Goal: Information Seeking & Learning: Learn about a topic

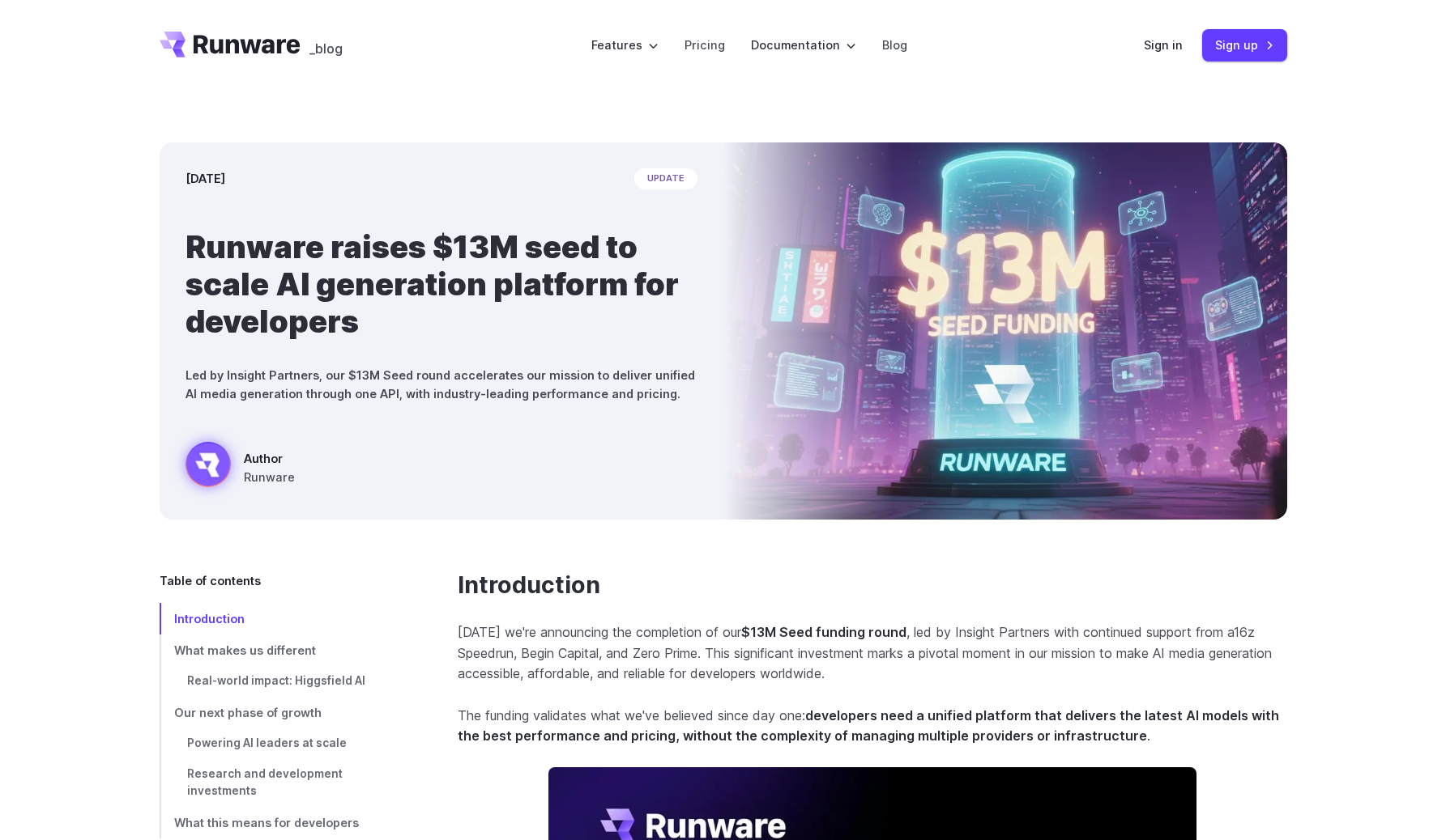
drag, startPoint x: 190, startPoint y: 173, endPoint x: 369, endPoint y: 173, distance: 179.0
click at [369, 173] on div "[DATE] update" at bounding box center [441, 178] width 511 height 21
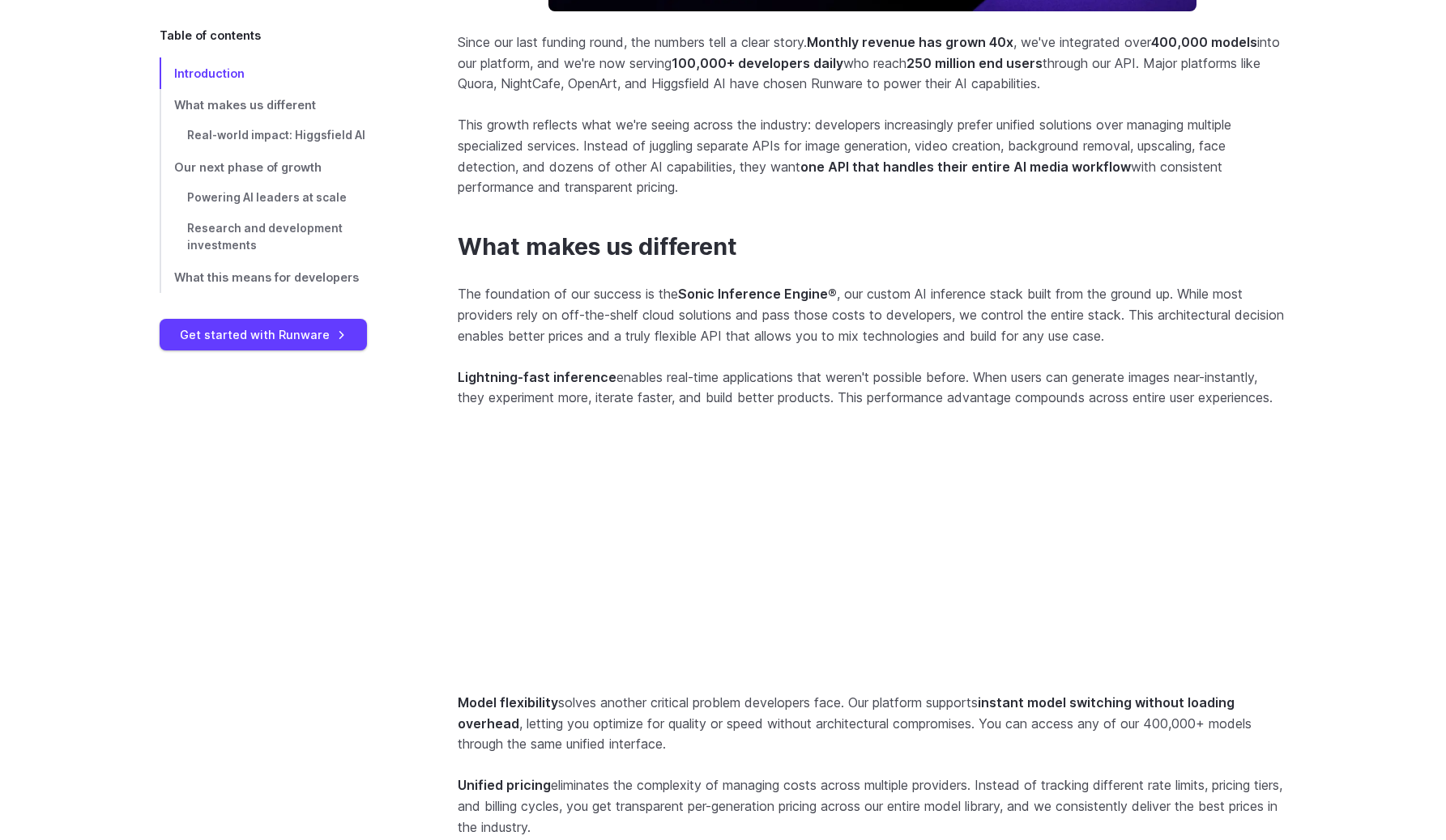
scroll to position [959, 0]
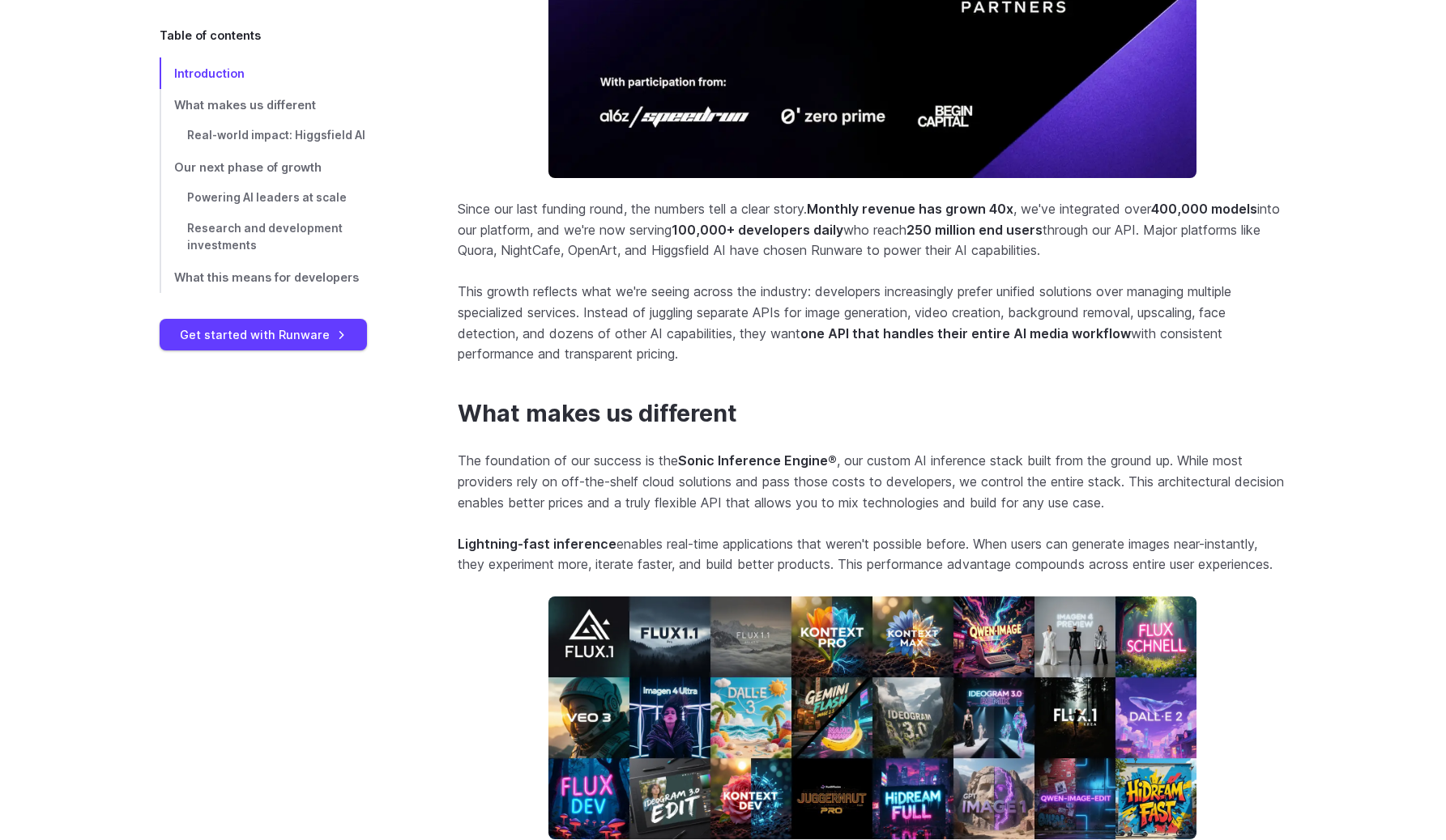
click at [725, 354] on p "This growth reflects what we're seeing across the industry: developers increasi…" at bounding box center [872, 322] width 830 height 82
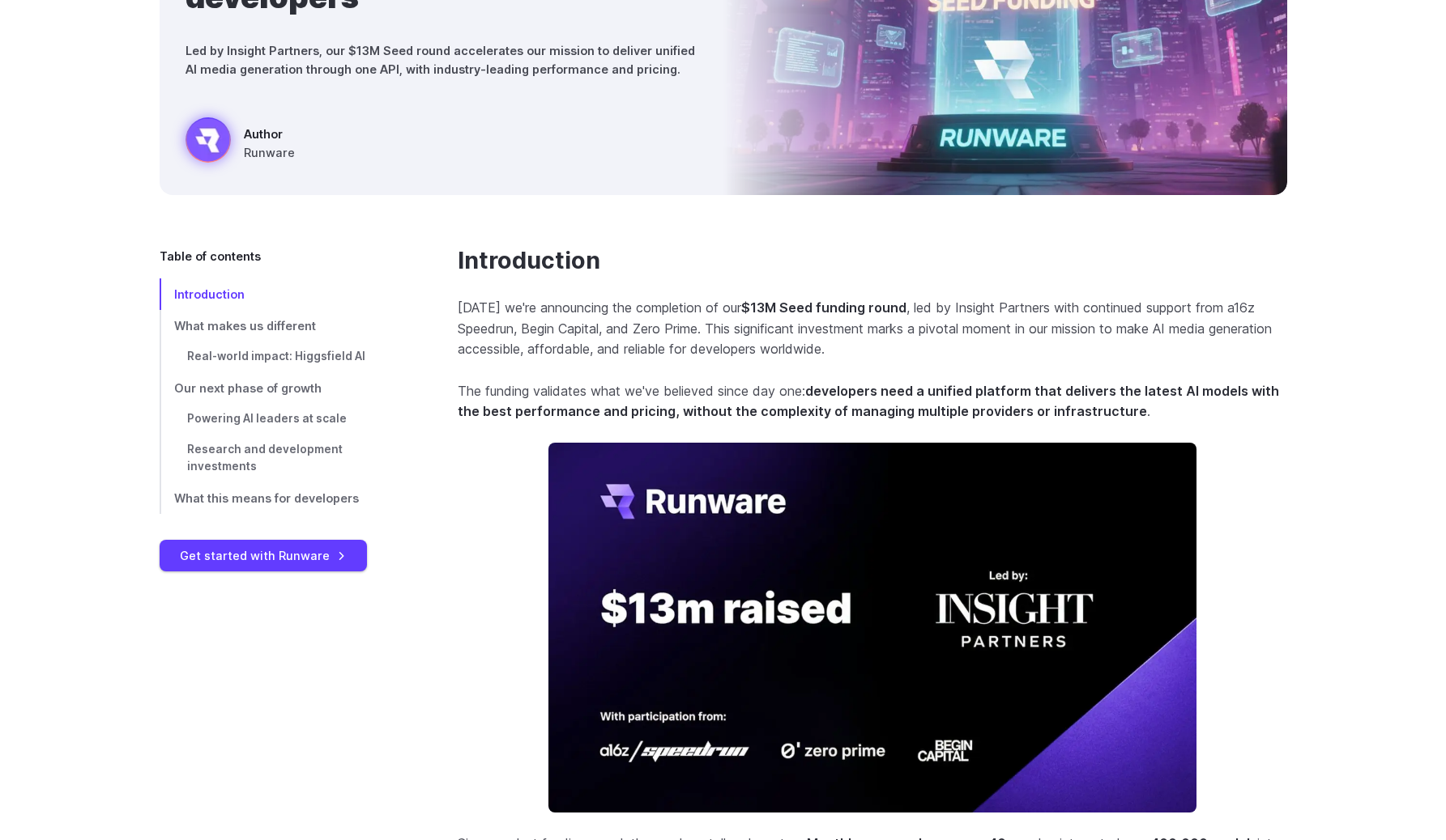
scroll to position [327, 0]
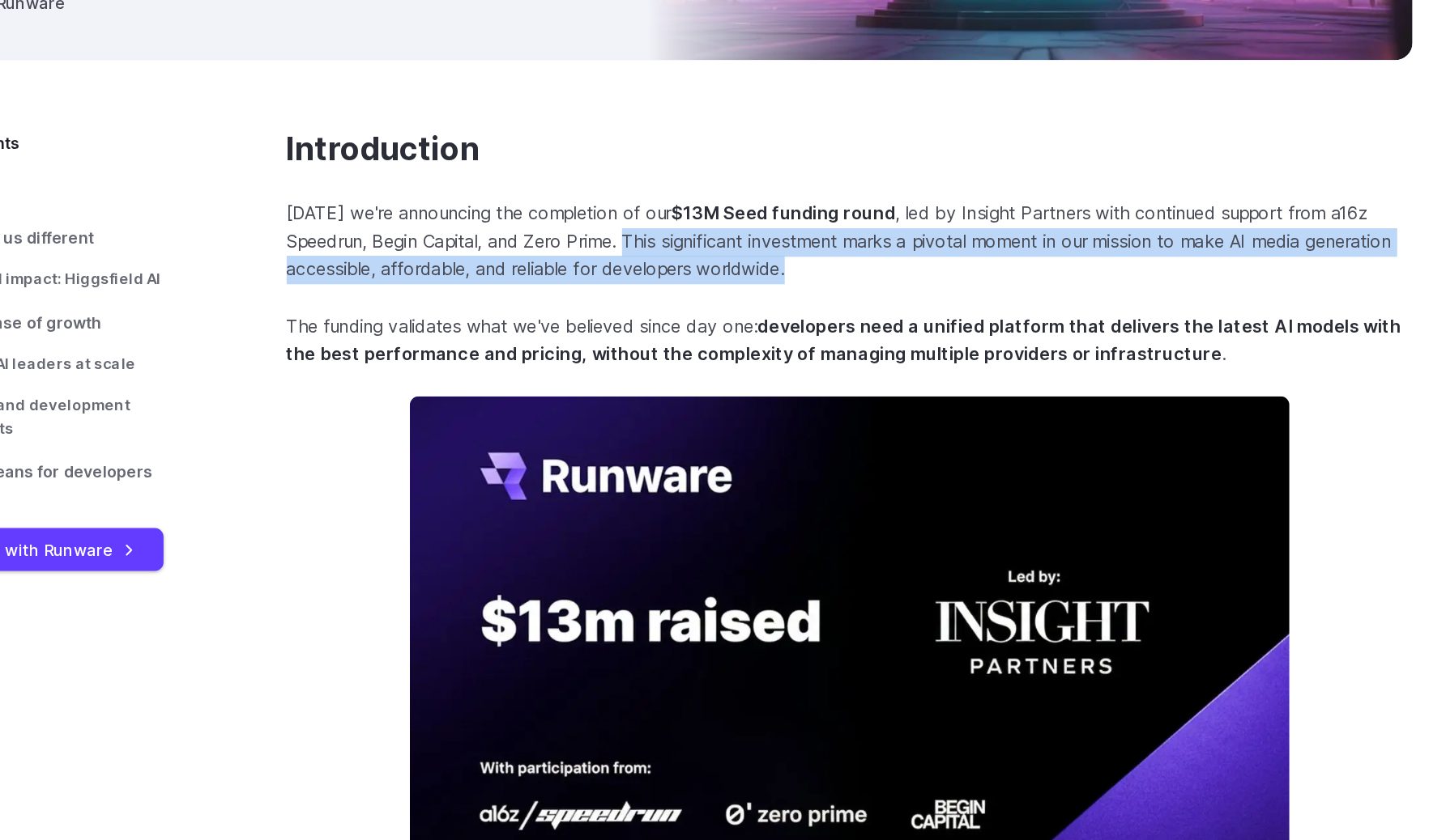
drag, startPoint x: 712, startPoint y: 323, endPoint x: 933, endPoint y: 342, distance: 221.8
click at [933, 342] on p "[DATE] we're announcing the completion of our $13M Seed funding round , led by …" at bounding box center [872, 326] width 830 height 62
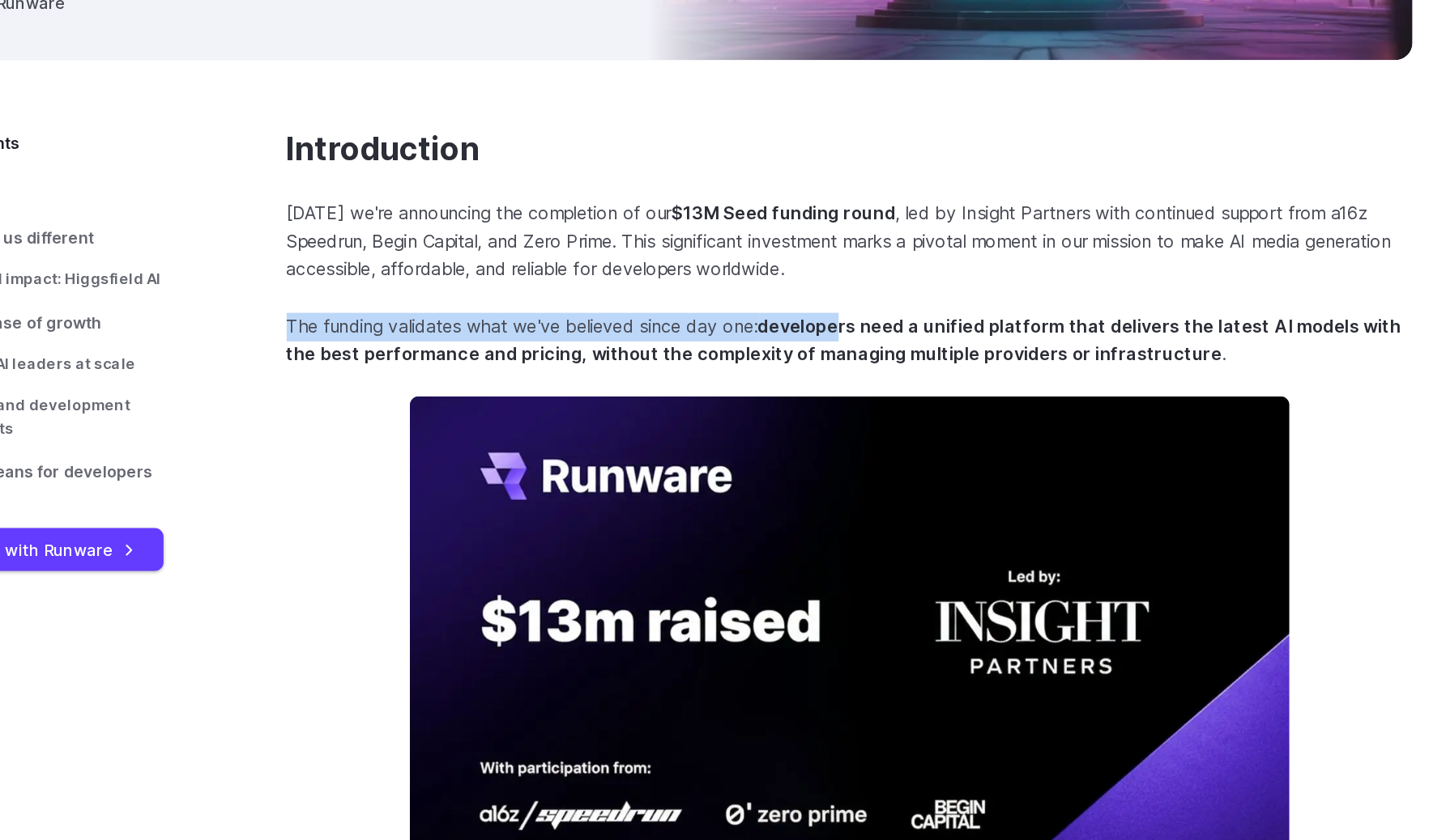
drag, startPoint x: 721, startPoint y: 385, endPoint x: 898, endPoint y: 385, distance: 177.0
click at [898, 385] on strong "developers need a unified platform that delivers the latest AI models with the …" at bounding box center [868, 399] width 822 height 38
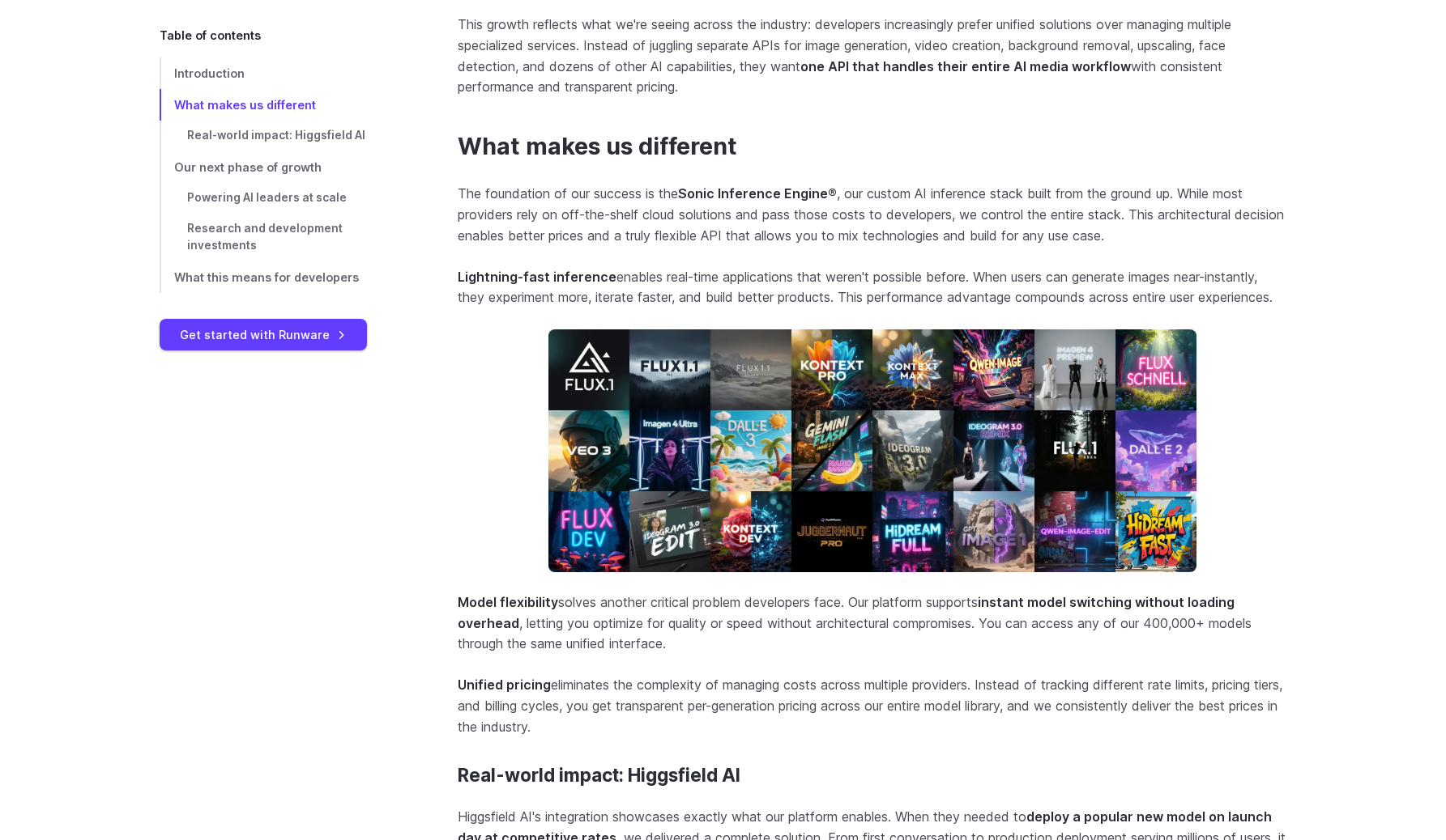
scroll to position [1253, 0]
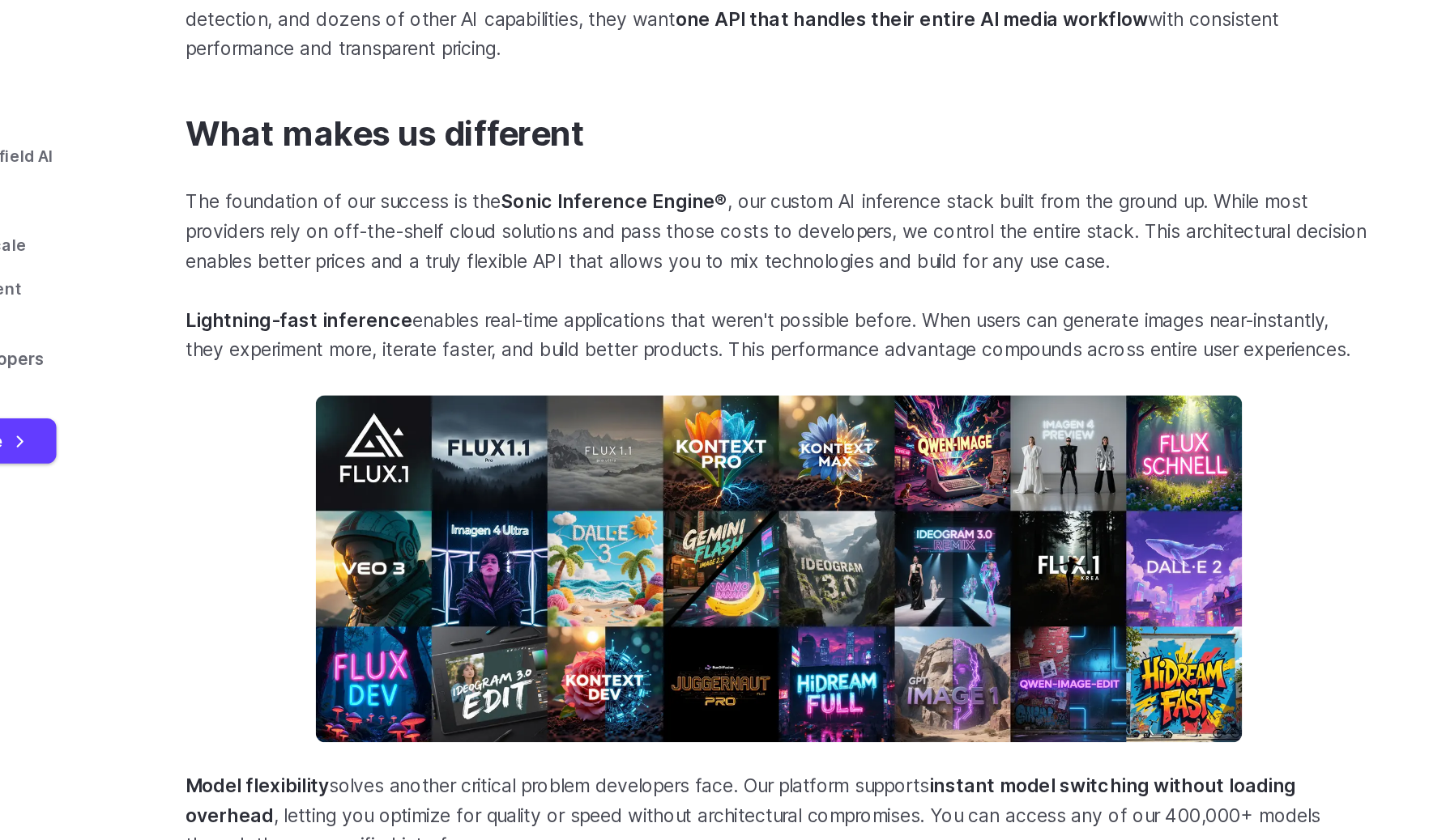
drag, startPoint x: 685, startPoint y: 290, endPoint x: 991, endPoint y: 290, distance: 306.0
click at [991, 281] on p "Lightning-fast inference enables real-time applications that weren't possible b…" at bounding box center [872, 262] width 830 height 42
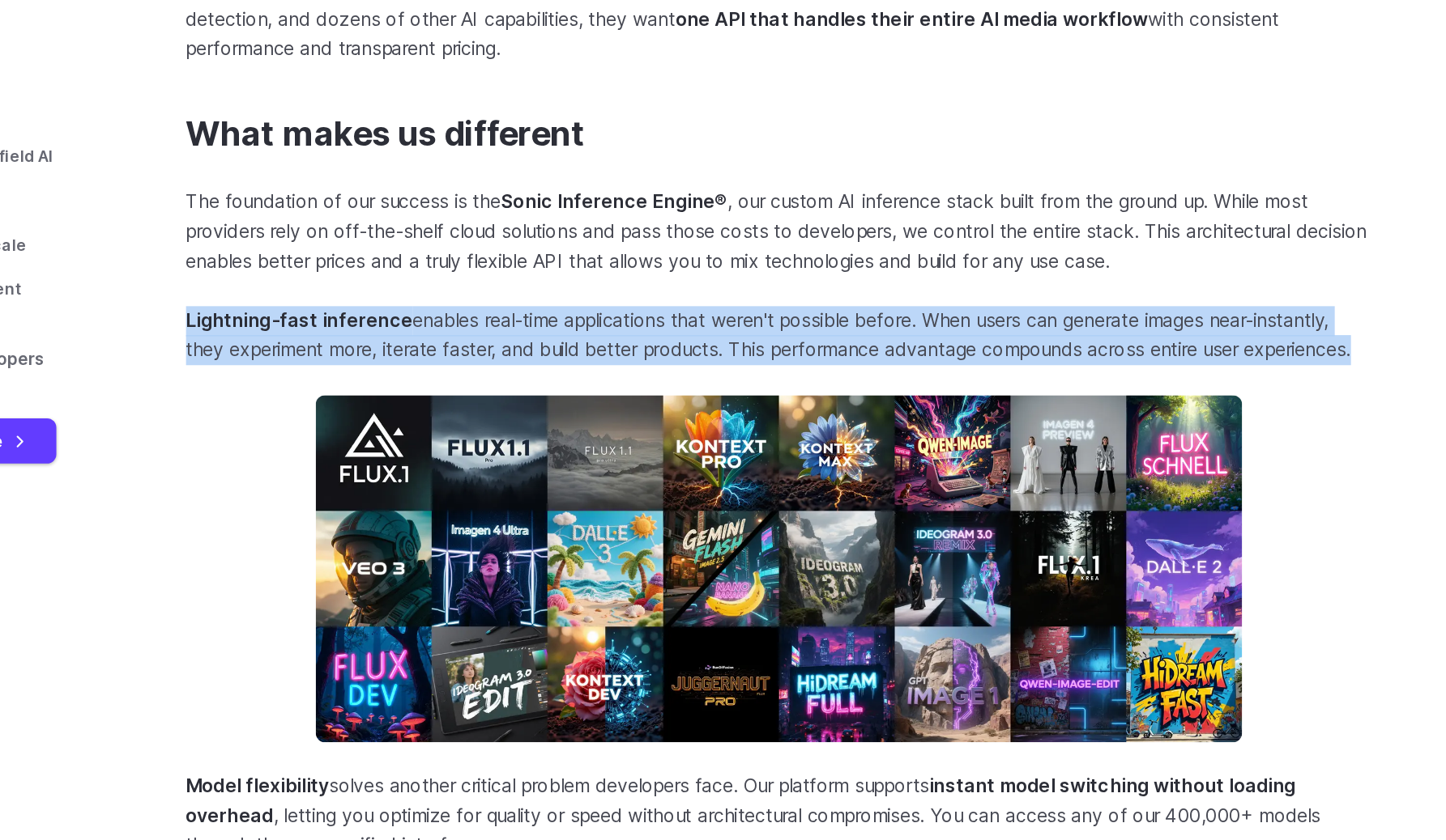
click at [991, 281] on p "Lightning-fast inference enables real-time applications that weren't possible b…" at bounding box center [872, 262] width 830 height 42
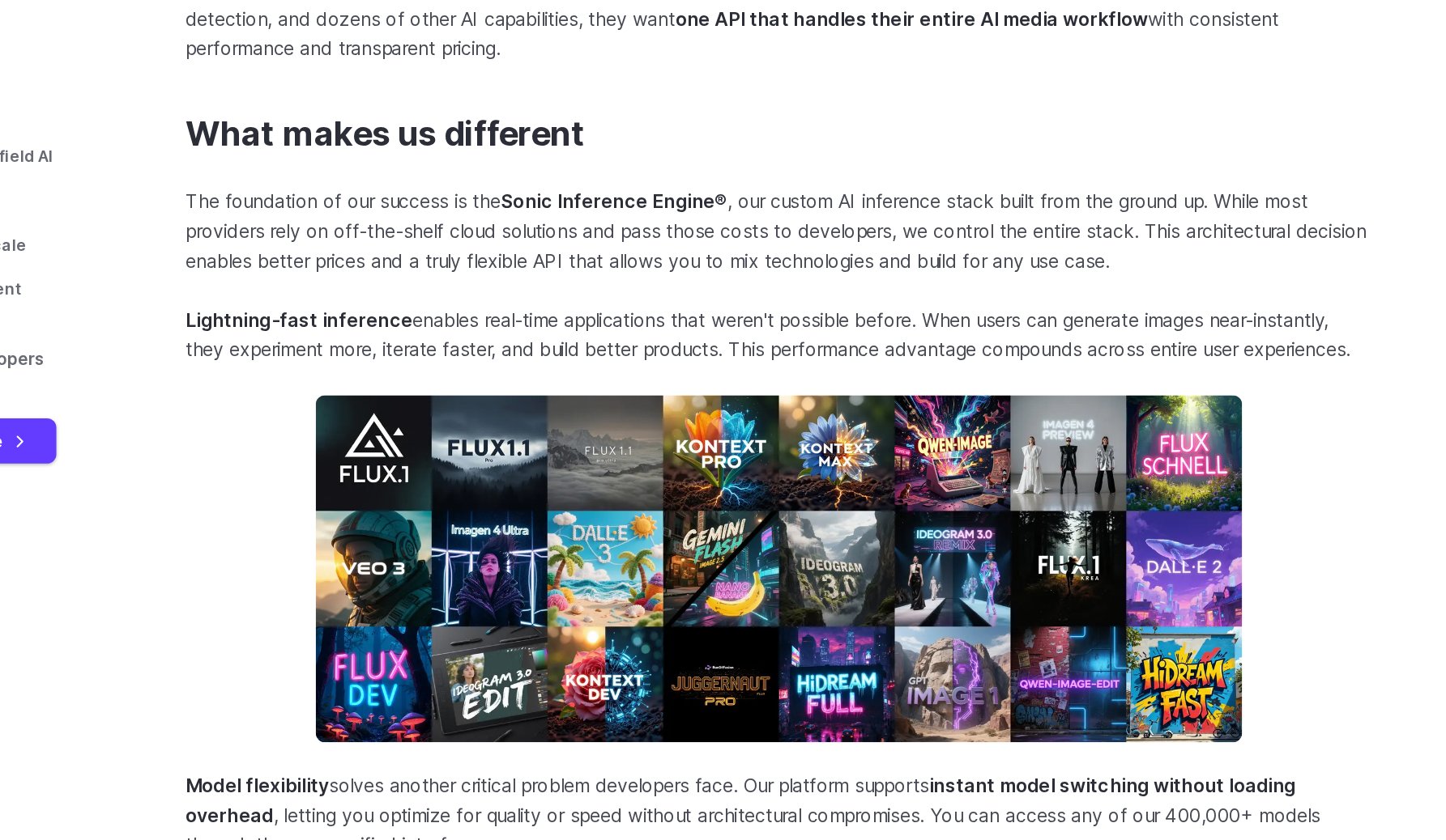
click at [994, 248] on p "Lightning-fast inference enables real-time applications that weren't possible b…" at bounding box center [872, 262] width 830 height 42
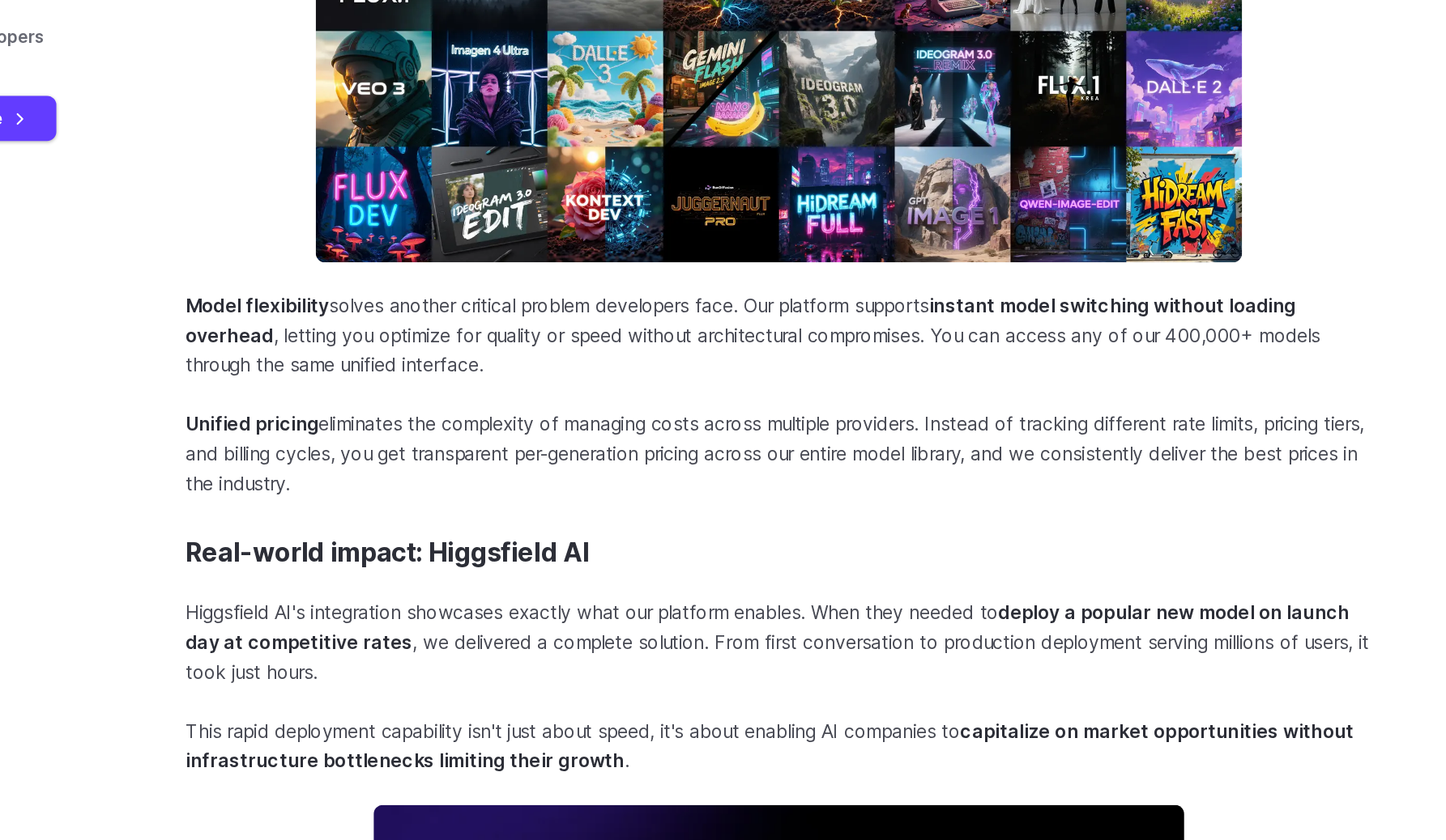
scroll to position [1363, 0]
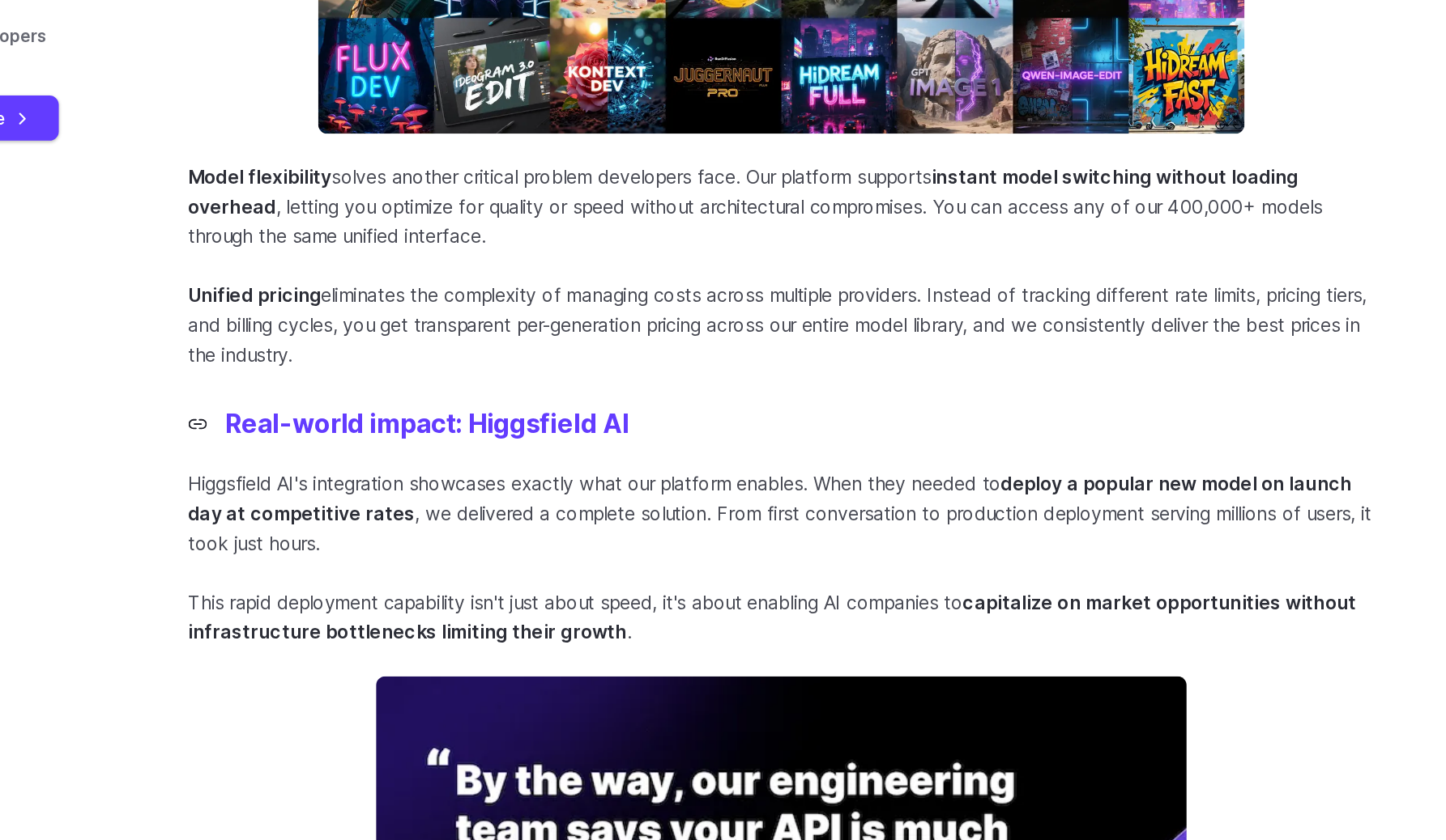
click at [651, 561] on link "Real-world impact: Higgsfield AI" at bounding box center [612, 549] width 308 height 22
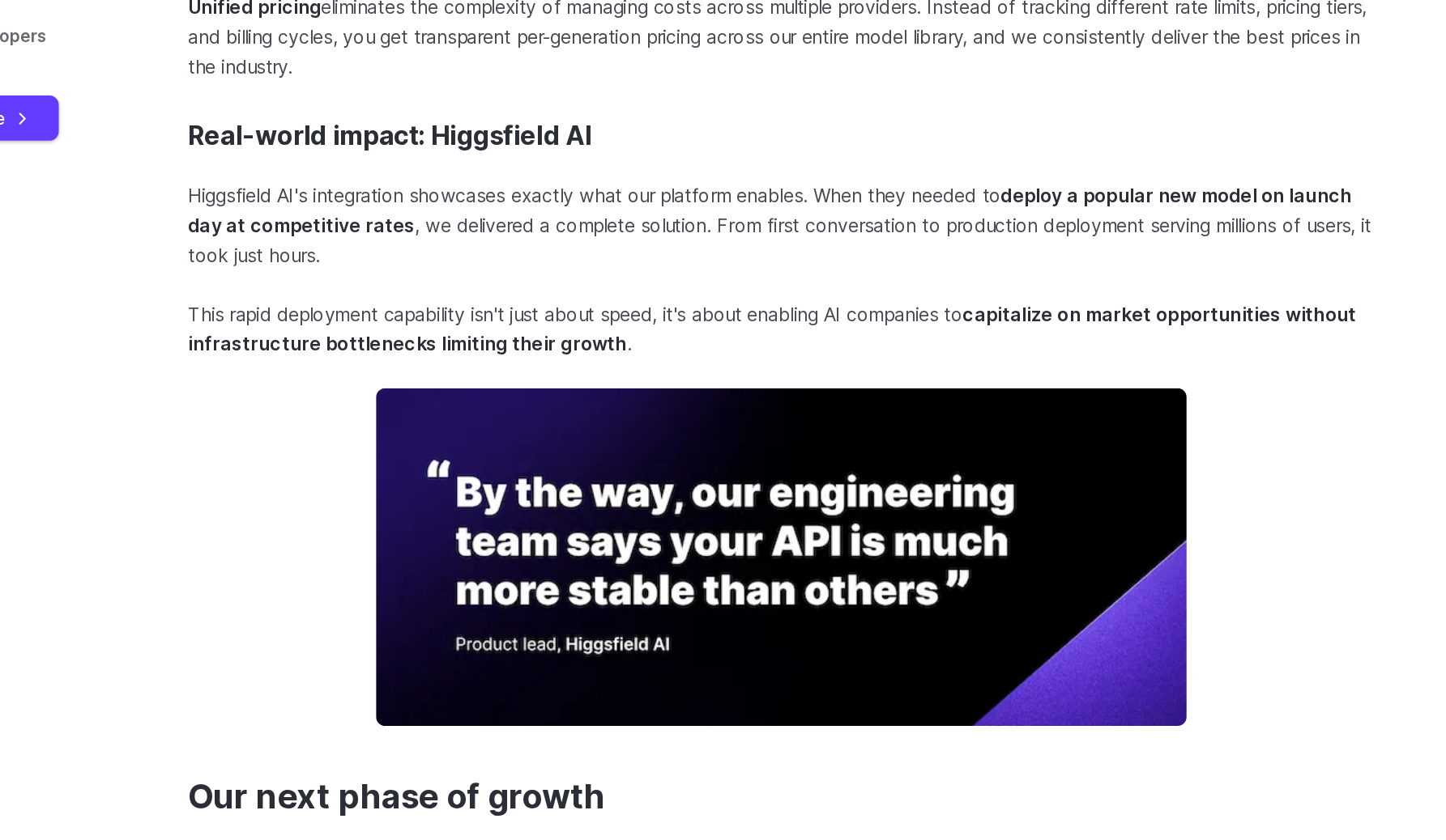
scroll to position [1655, 0]
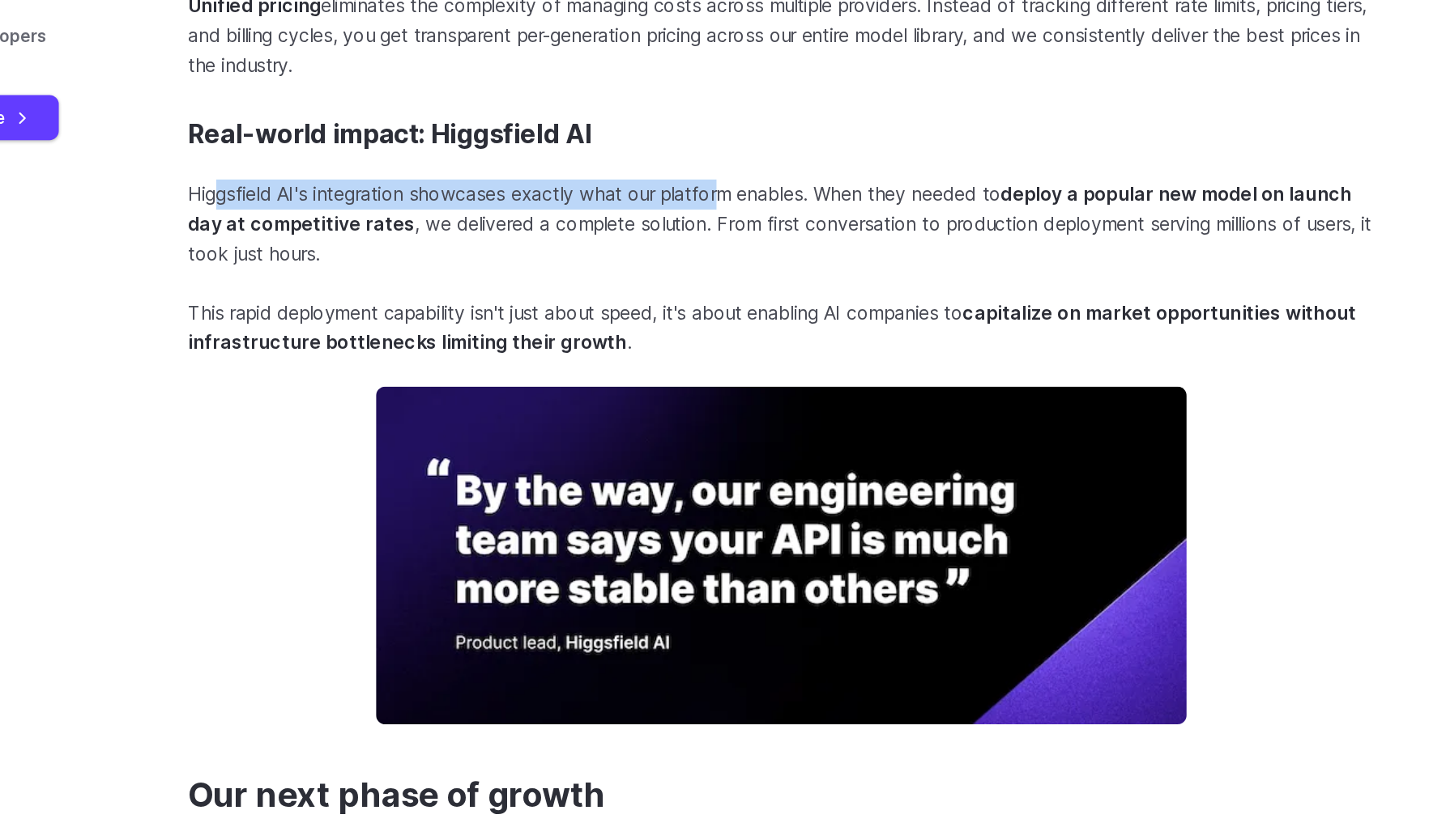
drag, startPoint x: 756, startPoint y: 418, endPoint x: 844, endPoint y: 418, distance: 88.0
click at [844, 418] on p "Higgsfield AI's integration showcases exactly what our platform enables. When t…" at bounding box center [872, 409] width 830 height 62
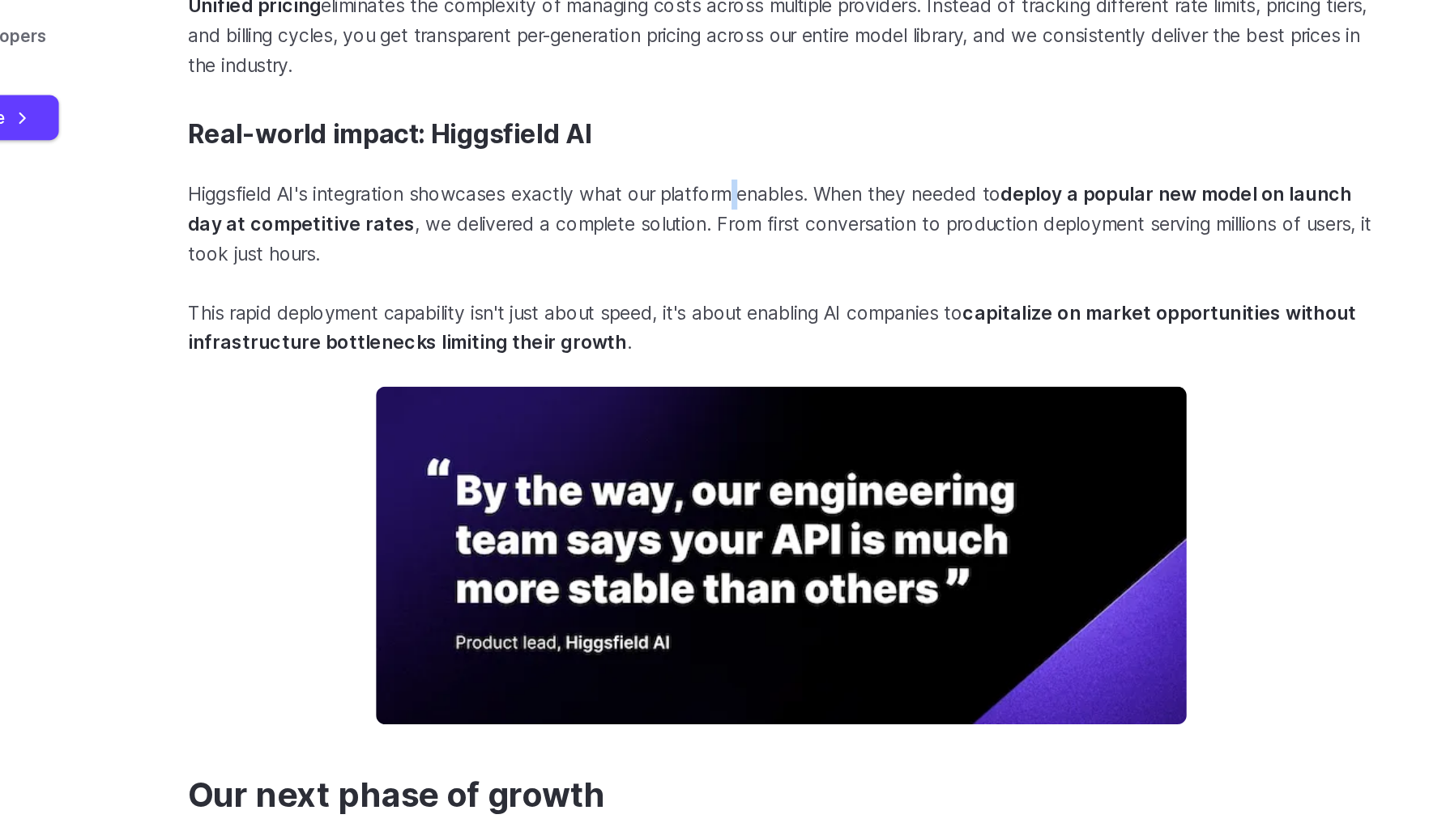
click at [844, 418] on p "Higgsfield AI's integration showcases exactly what our platform enables. When t…" at bounding box center [872, 409] width 830 height 62
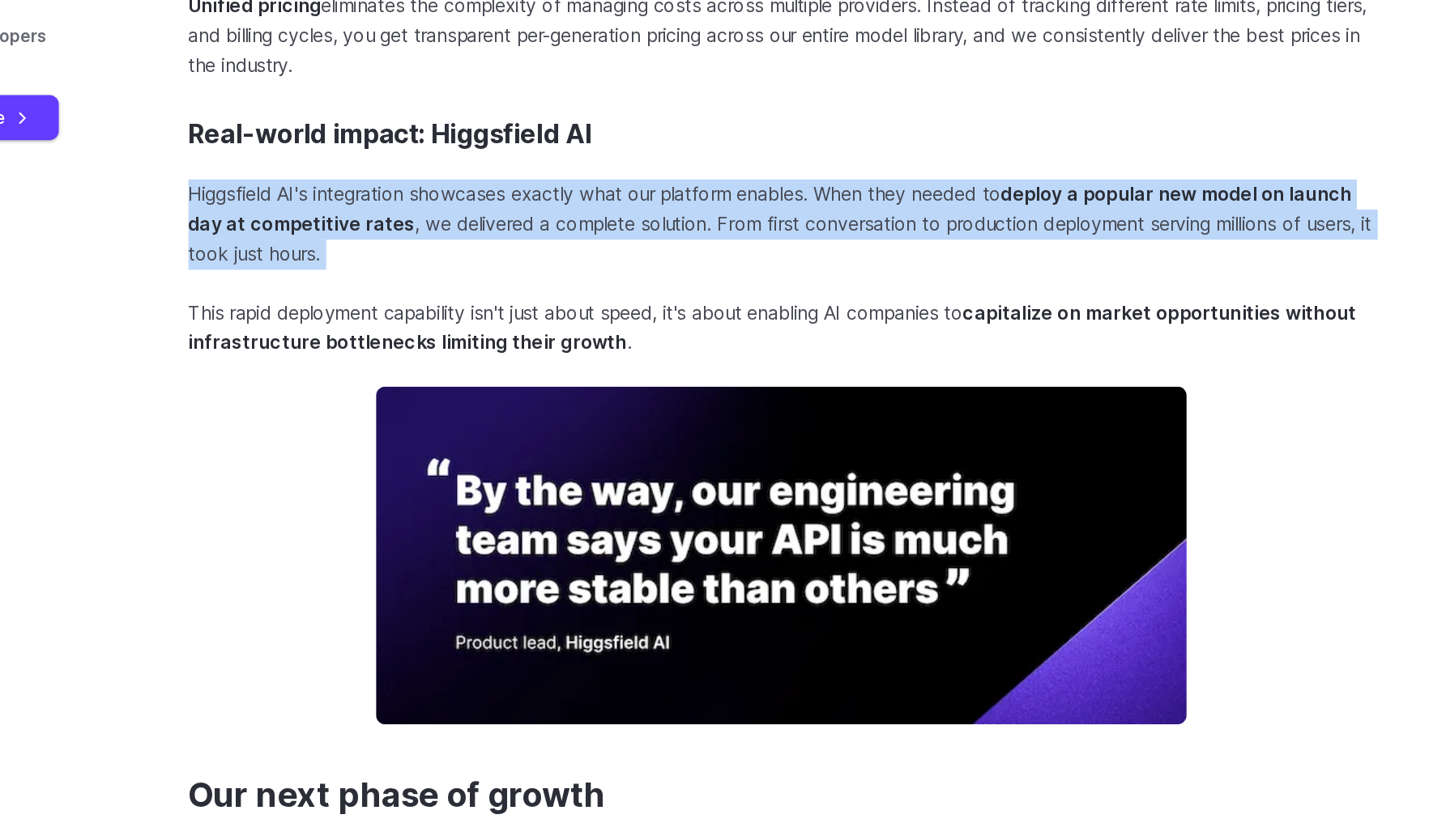
click at [844, 418] on p "Higgsfield AI's integration showcases exactly what our platform enables. When t…" at bounding box center [872, 409] width 830 height 62
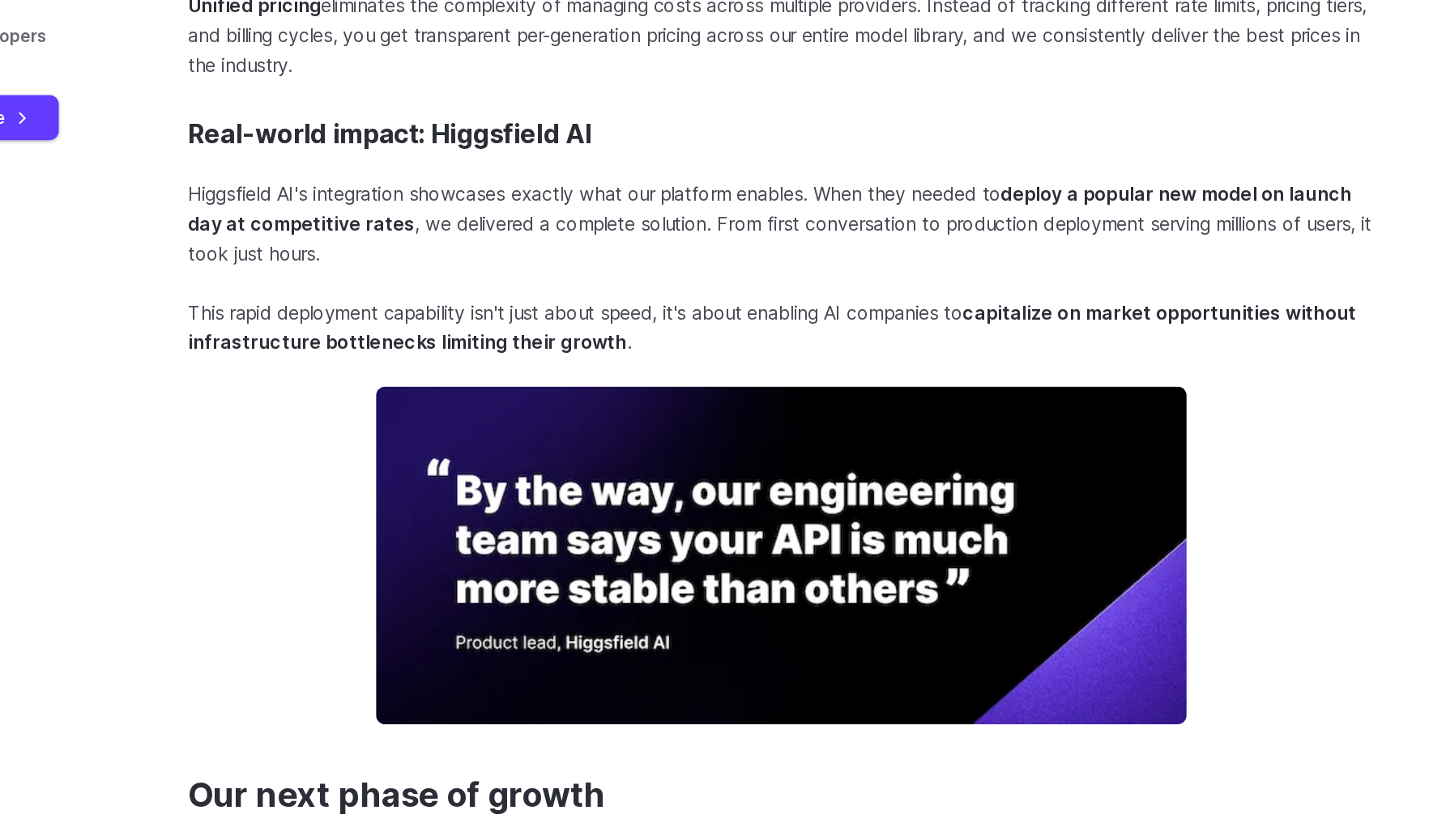
click at [637, 395] on section "Real-world impact: Higgsfield AI Higgsfield AI's integration showcases exactly …" at bounding box center [872, 548] width 830 height 424
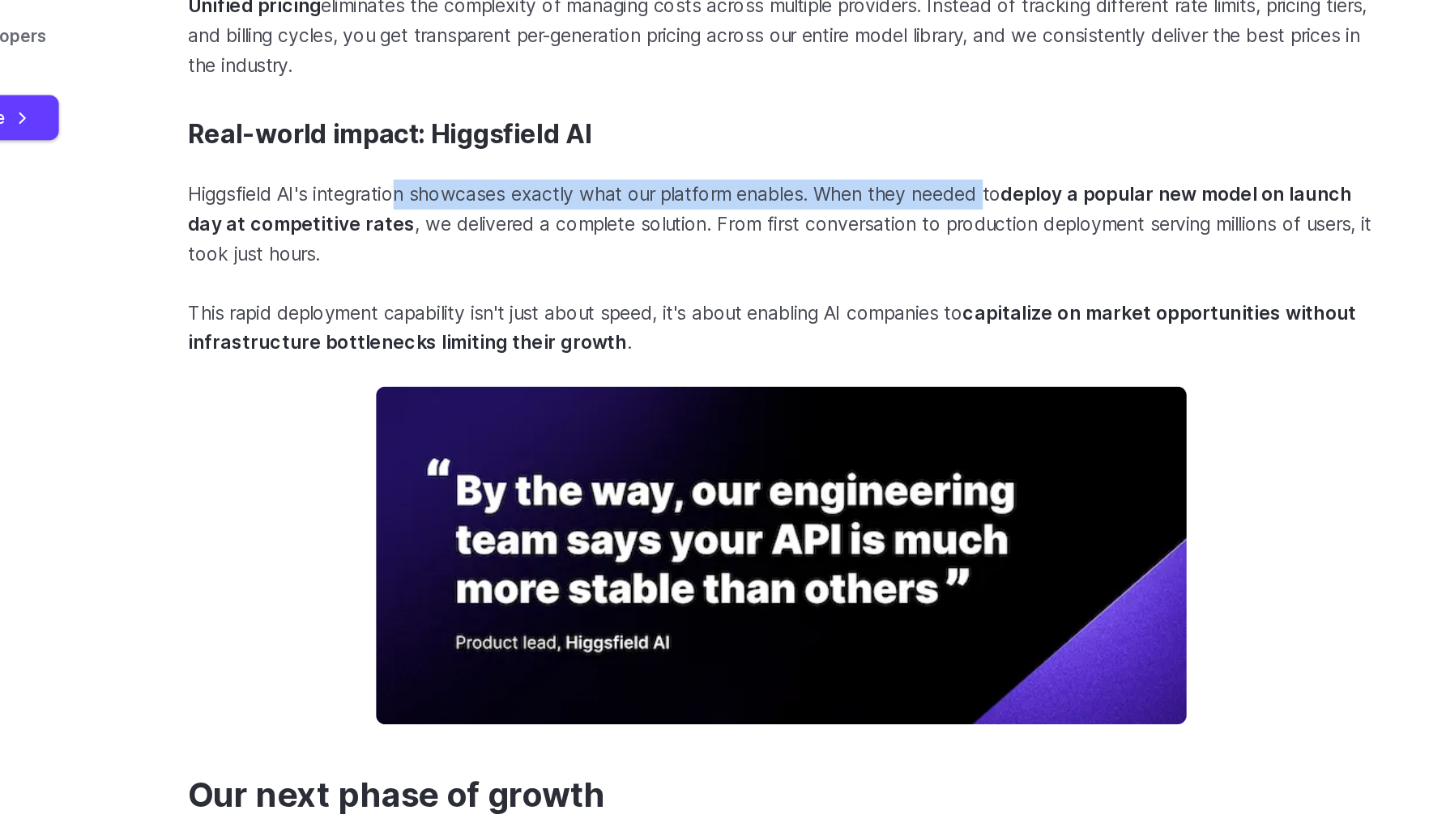
drag, startPoint x: 607, startPoint y: 408, endPoint x: 1046, endPoint y: 408, distance: 439.0
click at [1046, 408] on p "Higgsfield AI's integration showcases exactly what our platform enables. When t…" at bounding box center [872, 409] width 830 height 62
click at [1046, 408] on strong "deploy a popular new model on launch day at competitive rates" at bounding box center [864, 398] width 814 height 38
drag, startPoint x: 1046, startPoint y: 408, endPoint x: 702, endPoint y: 408, distance: 344.0
click at [702, 408] on p "Higgsfield AI's integration showcases exactly what our platform enables. When t…" at bounding box center [872, 409] width 830 height 62
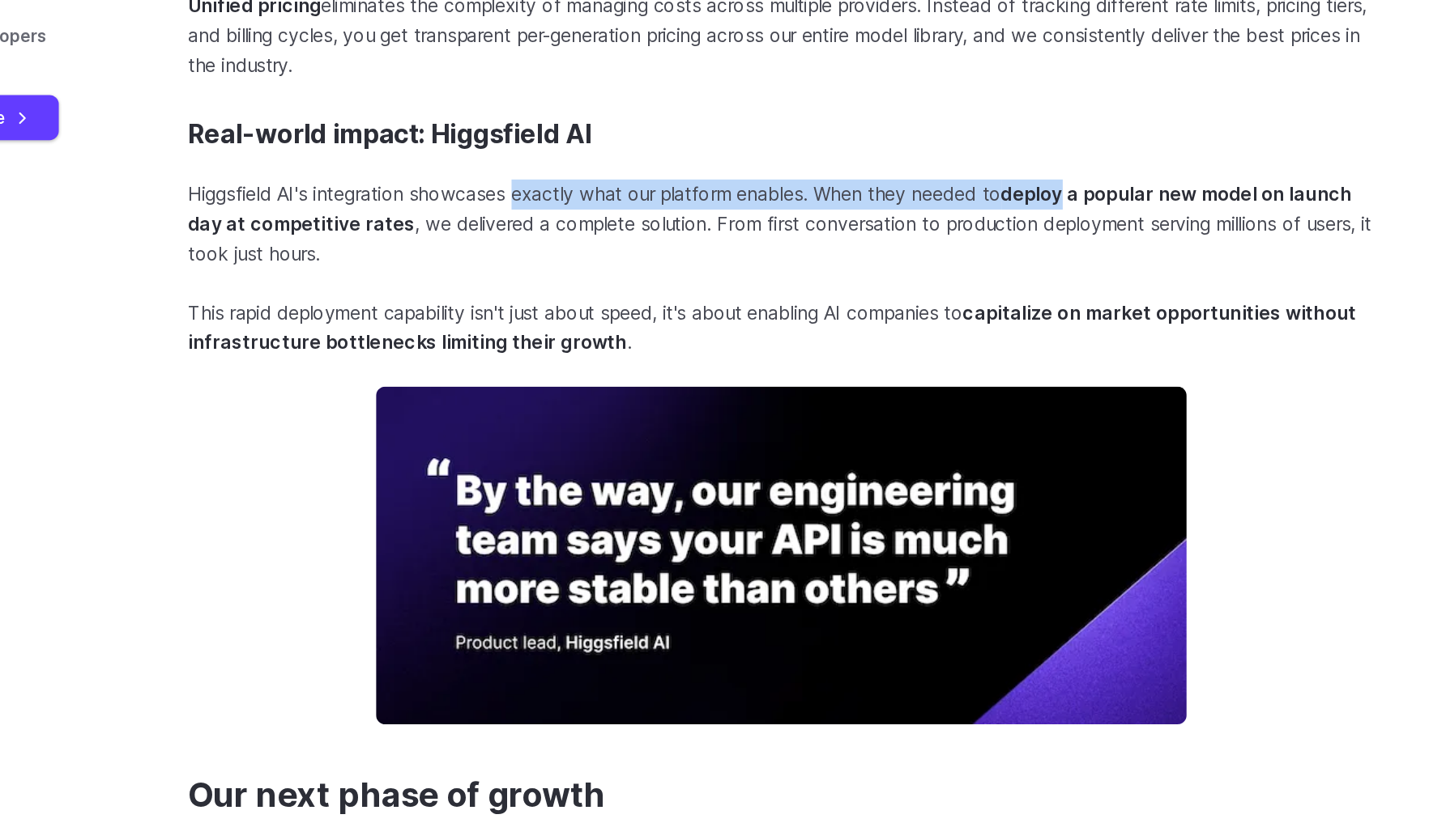
click at [702, 408] on p "Higgsfield AI's integration showcases exactly what our platform enables. When t…" at bounding box center [872, 409] width 830 height 62
drag, startPoint x: 702, startPoint y: 408, endPoint x: 1040, endPoint y: 408, distance: 338.0
click at [1040, 408] on p "Higgsfield AI's integration showcases exactly what our platform enables. When t…" at bounding box center [872, 409] width 830 height 62
click at [1040, 408] on strong "deploy a popular new model on launch day at competitive rates" at bounding box center [864, 398] width 814 height 38
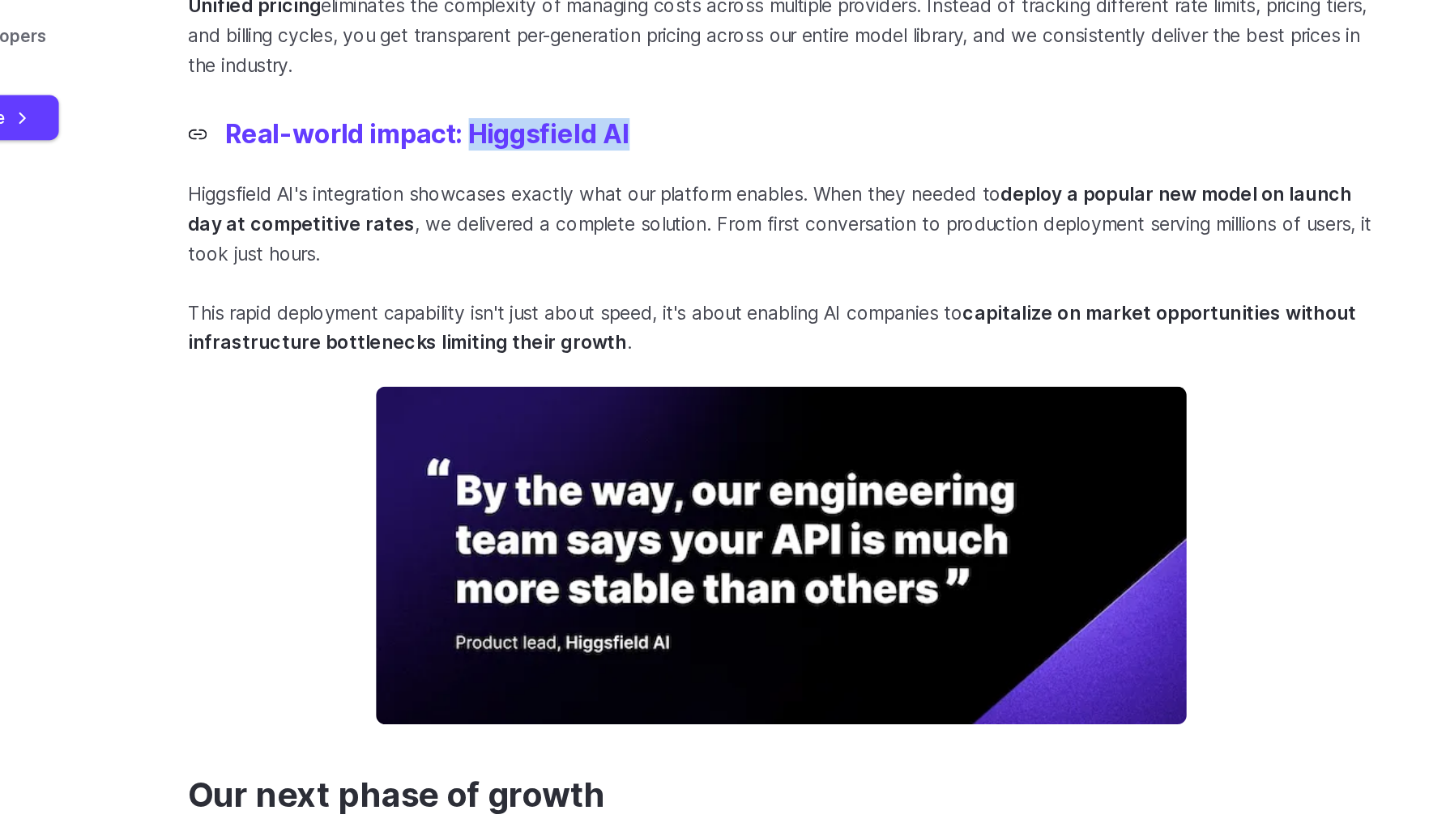
drag, startPoint x: 790, startPoint y: 361, endPoint x: 653, endPoint y: 365, distance: 137.1
click at [653, 358] on h3 "Real-world impact: Higgsfield AI" at bounding box center [872, 347] width 830 height 22
copy link "Higgsfield AI"
click at [799, 381] on section "Real-world impact: Higgsfield AI Higgsfield AI's integration showcases exactly …" at bounding box center [872, 548] width 830 height 424
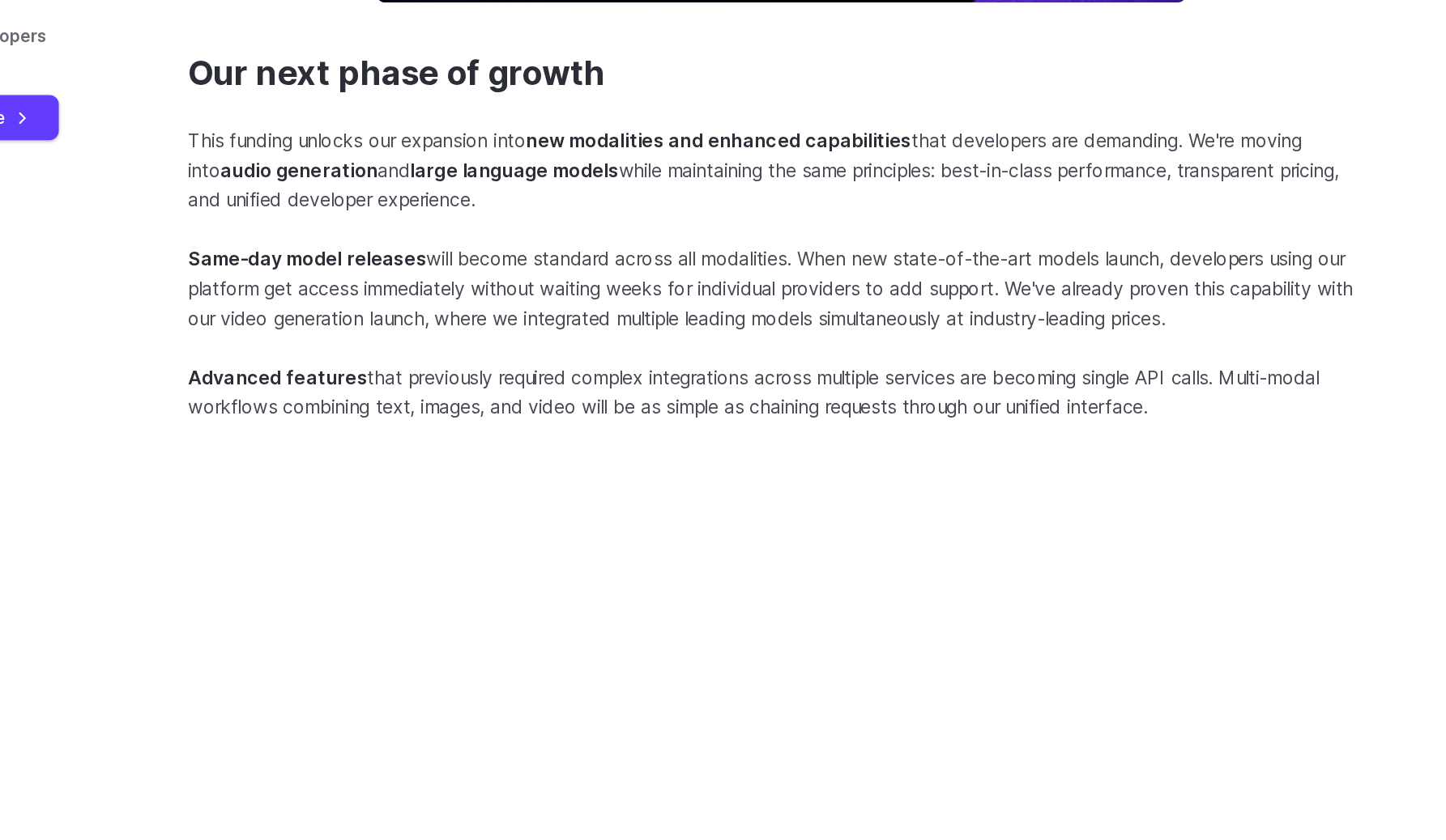
scroll to position [2161, 0]
click at [796, 389] on p "This funding unlocks our expansion into new modalities and enhanced capabilitie…" at bounding box center [872, 370] width 830 height 62
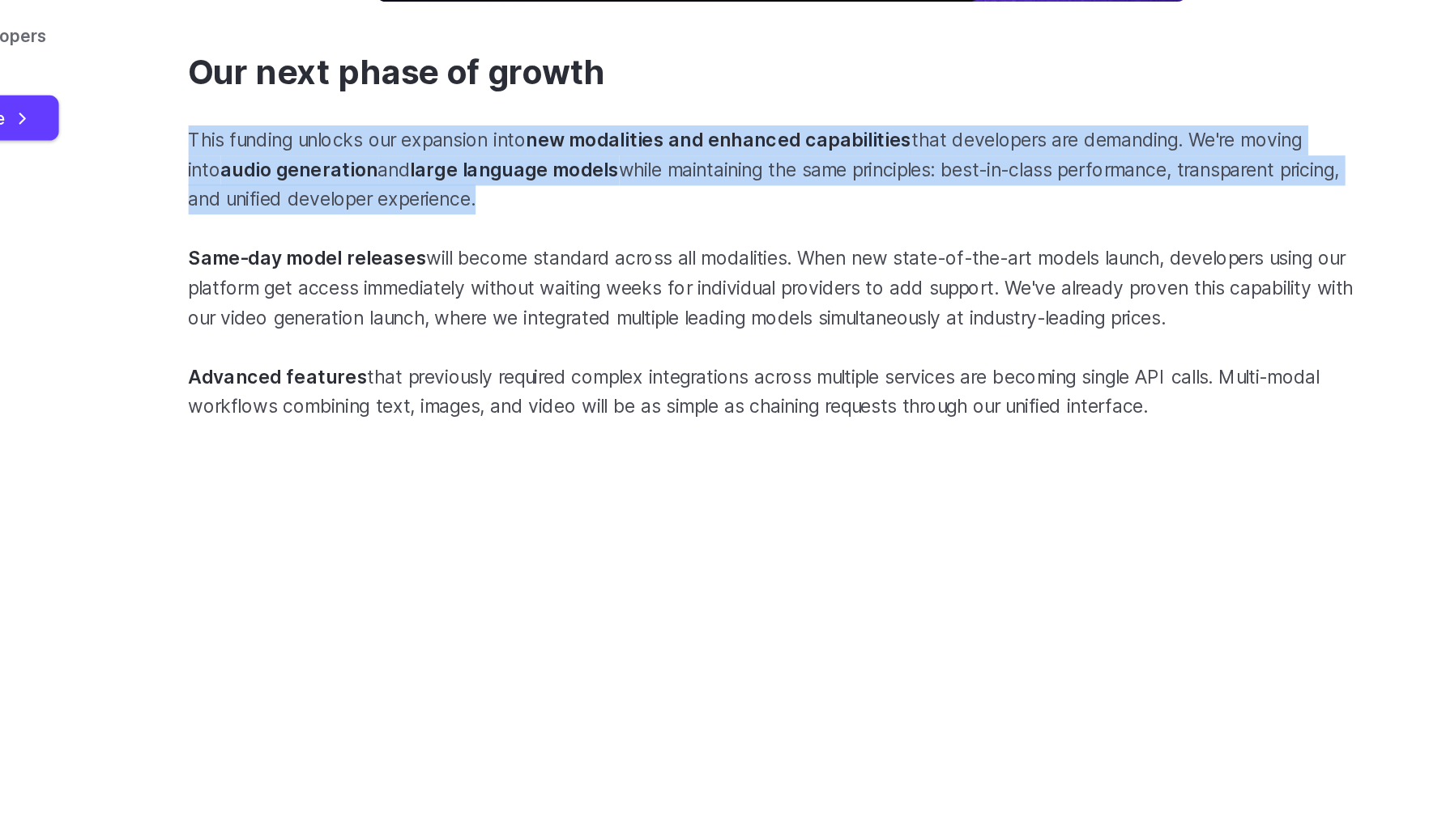
click at [796, 389] on p "This funding unlocks our expansion into new modalities and enhanced capabilitie…" at bounding box center [872, 370] width 830 height 62
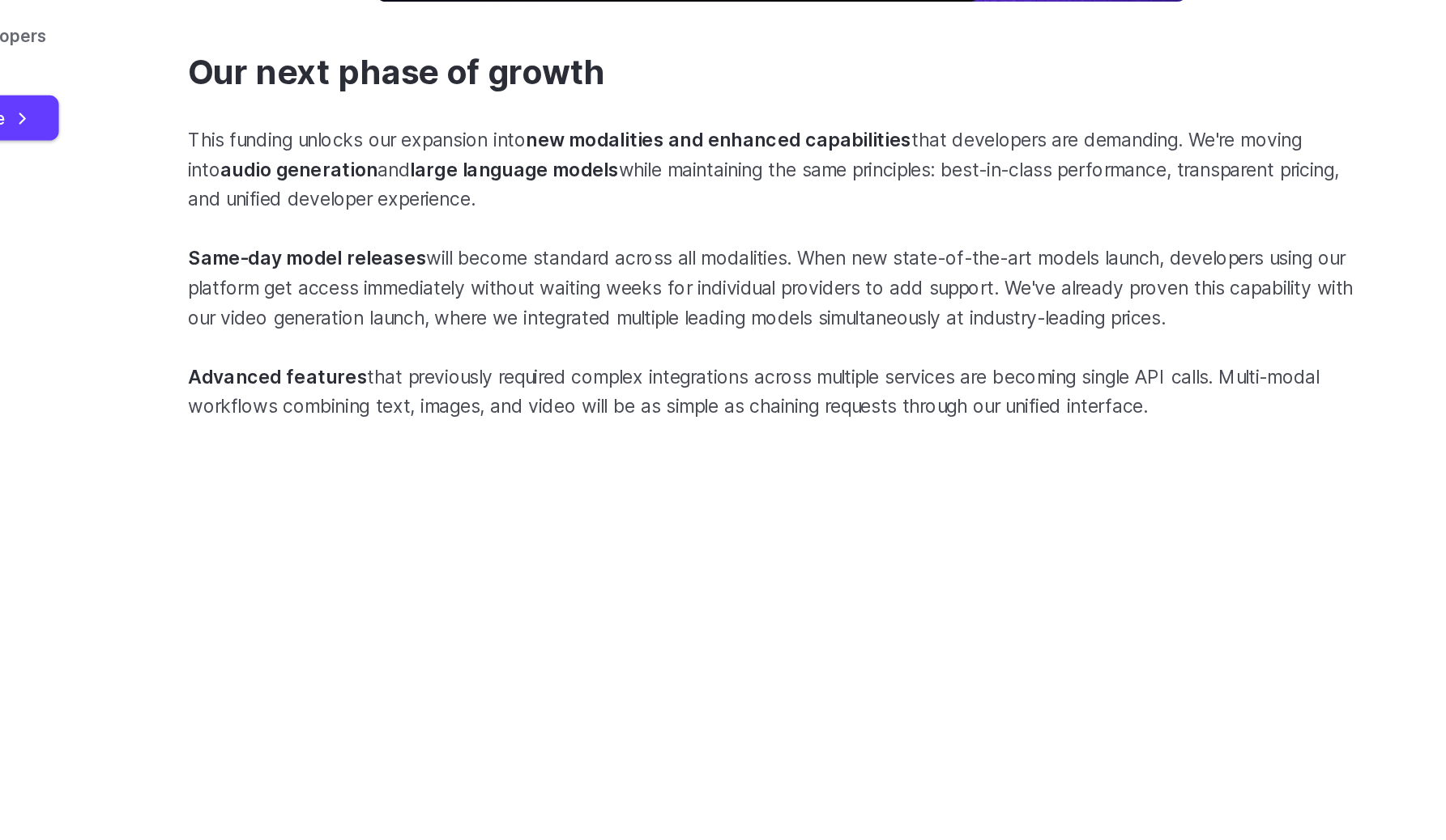
click at [831, 390] on p "This funding unlocks our expansion into new modalities and enhanced capabilitie…" at bounding box center [872, 370] width 830 height 62
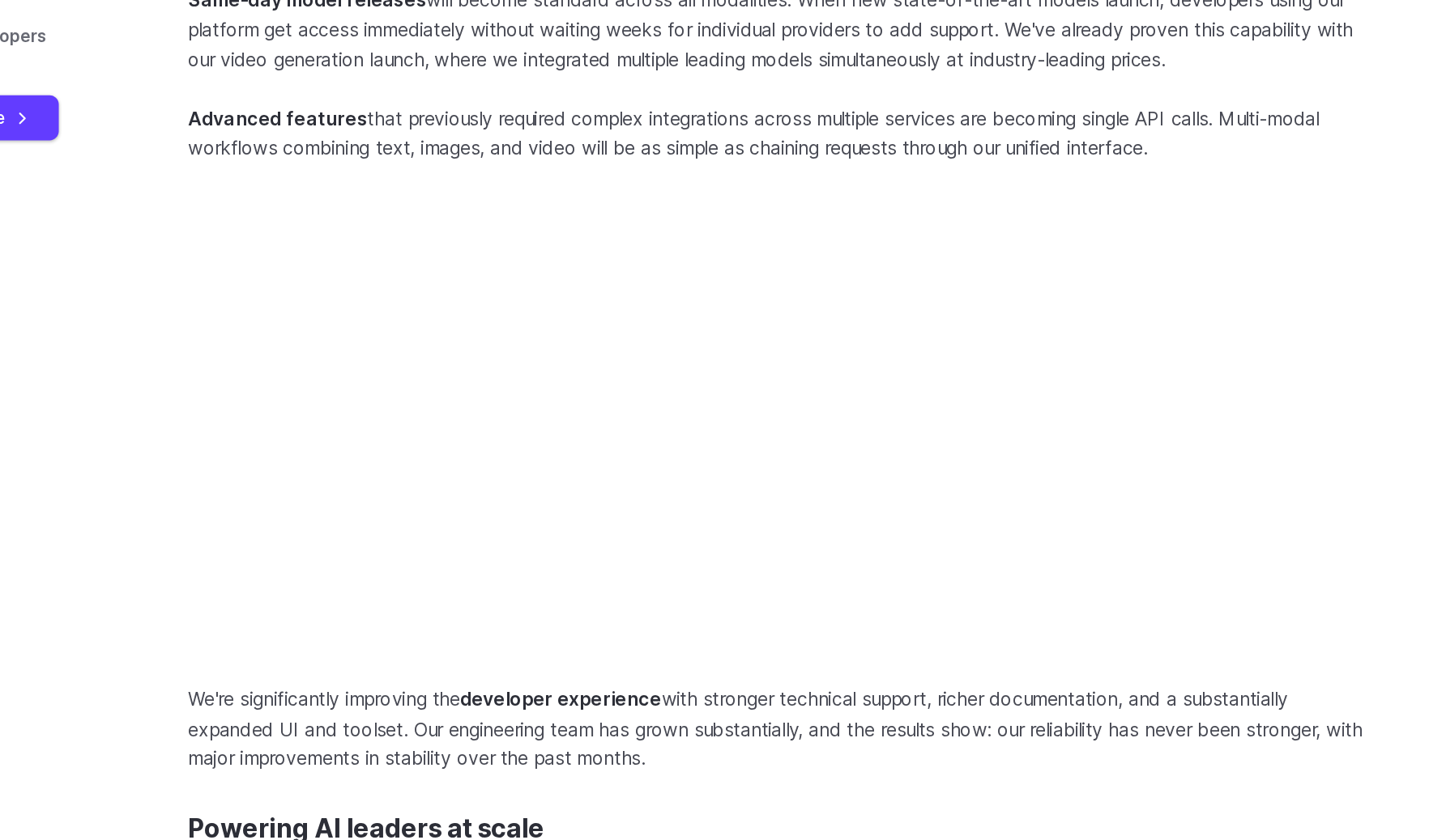
scroll to position [2345, 0]
